Goal: Information Seeking & Learning: Find specific fact

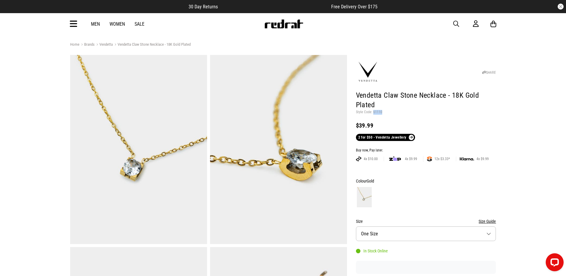
click at [455, 25] on span "button" at bounding box center [456, 23] width 6 height 7
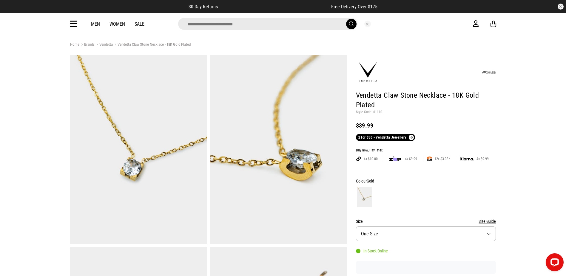
click at [299, 26] on input "search" at bounding box center [267, 24] width 179 height 12
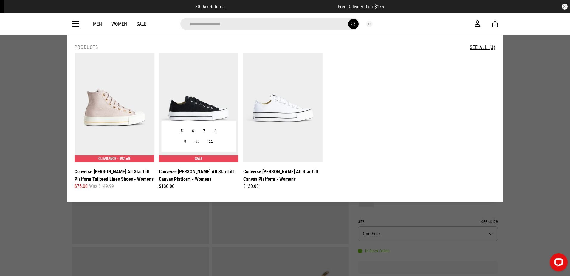
type input "**********"
click at [204, 120] on img at bounding box center [199, 107] width 80 height 110
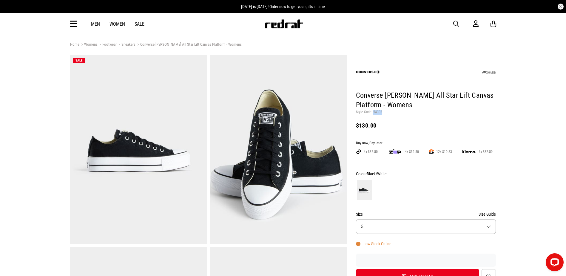
drag, startPoint x: 381, startPoint y: 111, endPoint x: 373, endPoint y: 112, distance: 8.4
click at [373, 112] on p "Style Code: 54303" at bounding box center [426, 112] width 140 height 5
copy p "54303"
